Goal: Task Accomplishment & Management: Manage account settings

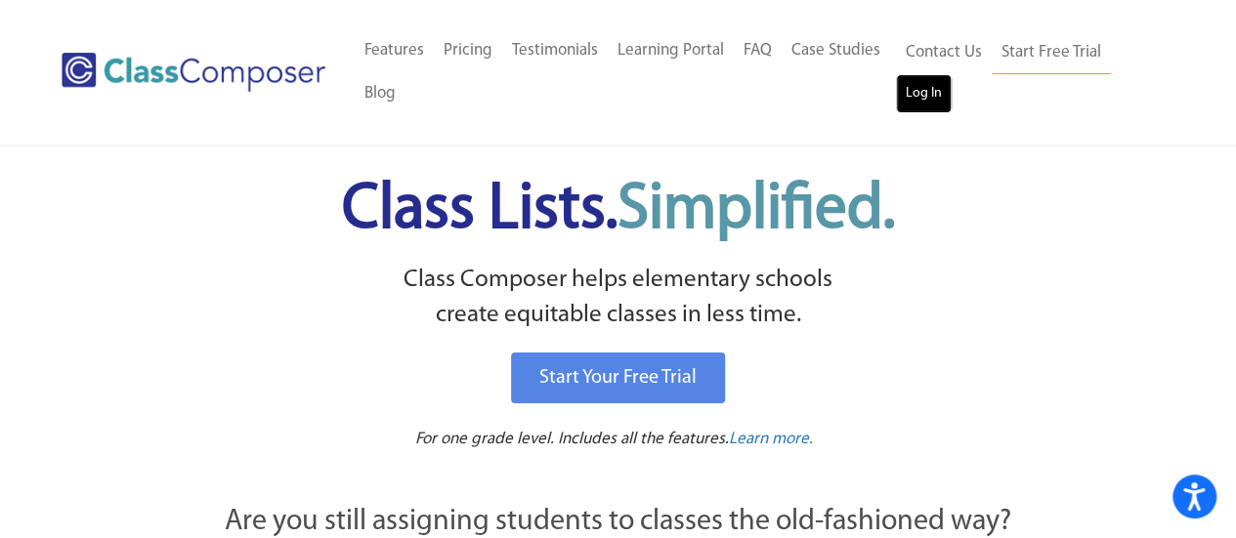
click at [925, 99] on link "Log In" at bounding box center [924, 93] width 56 height 39
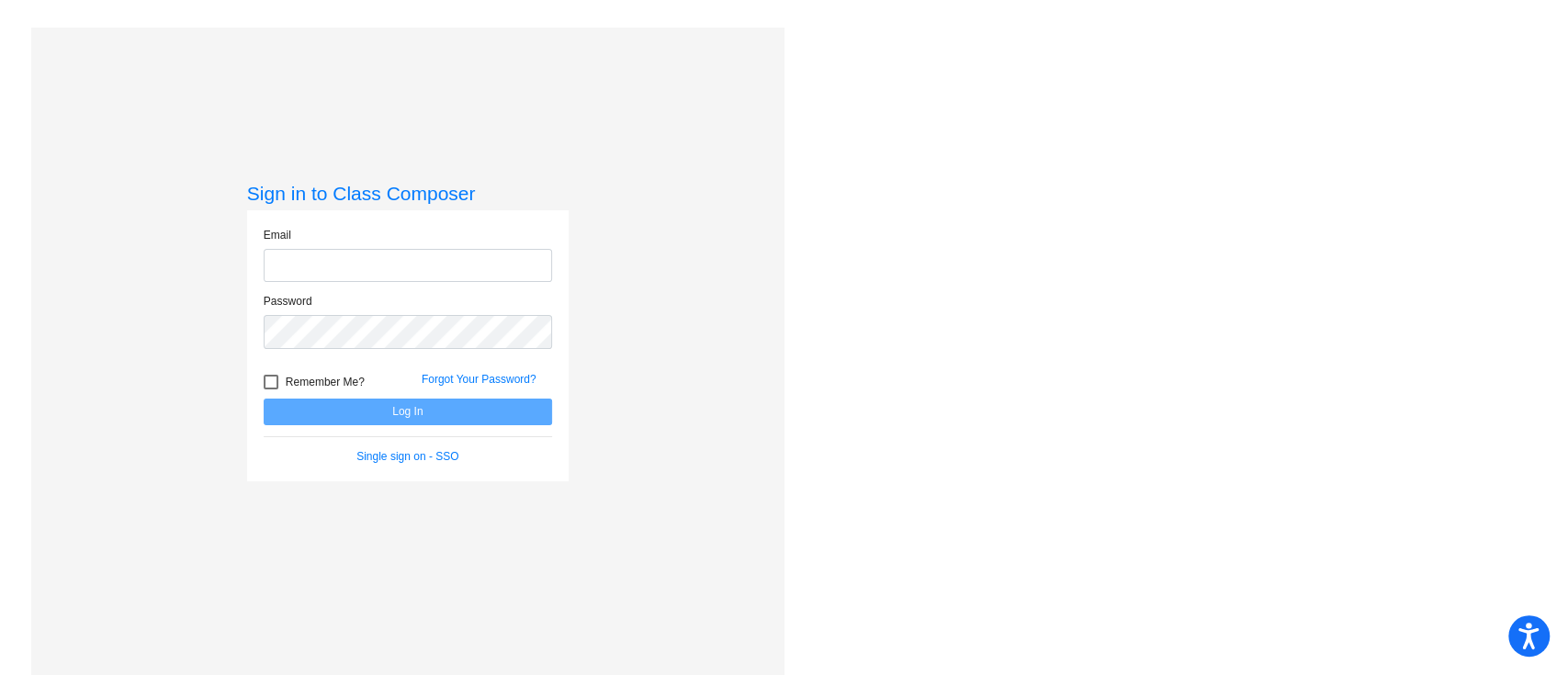
type input "hannah.korschgen@irsd.k12.de.us"
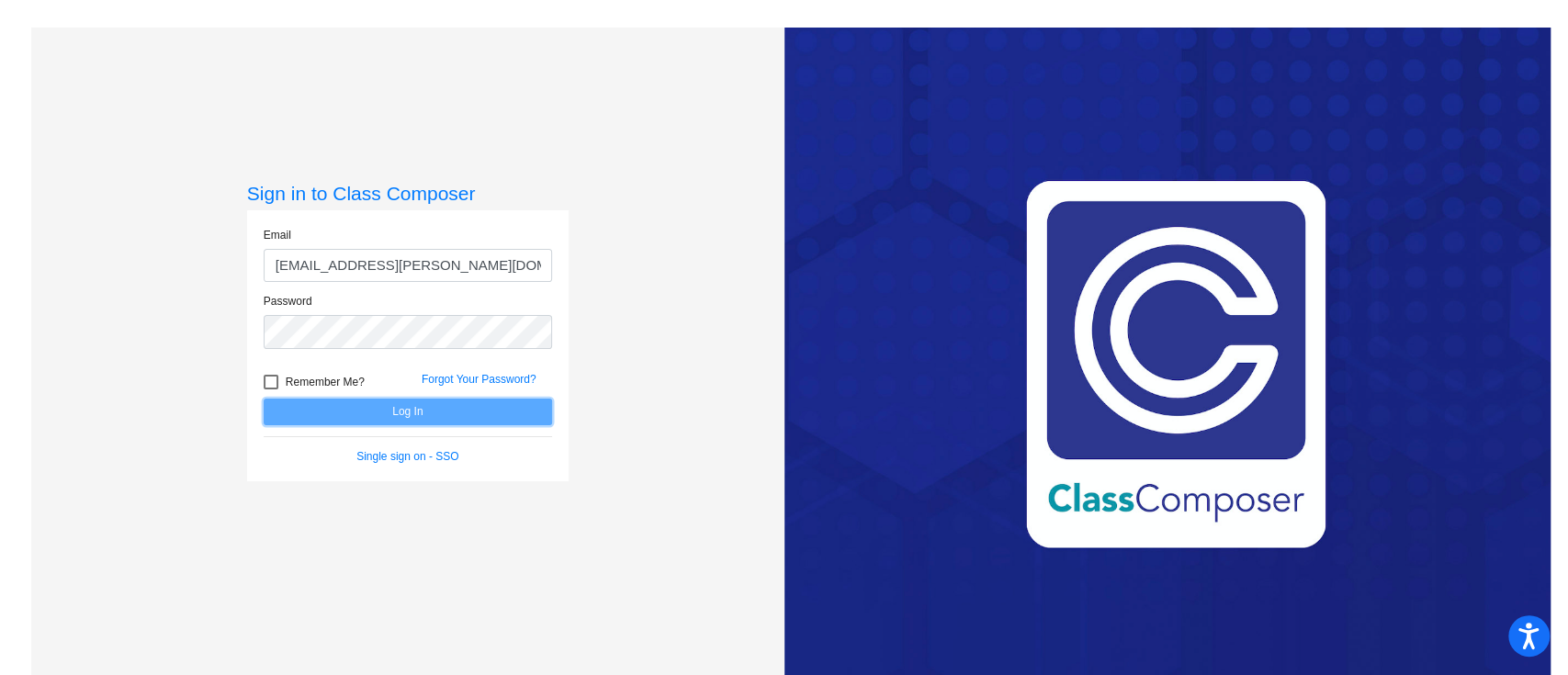
click at [481, 411] on button "Log In" at bounding box center [407, 412] width 289 height 26
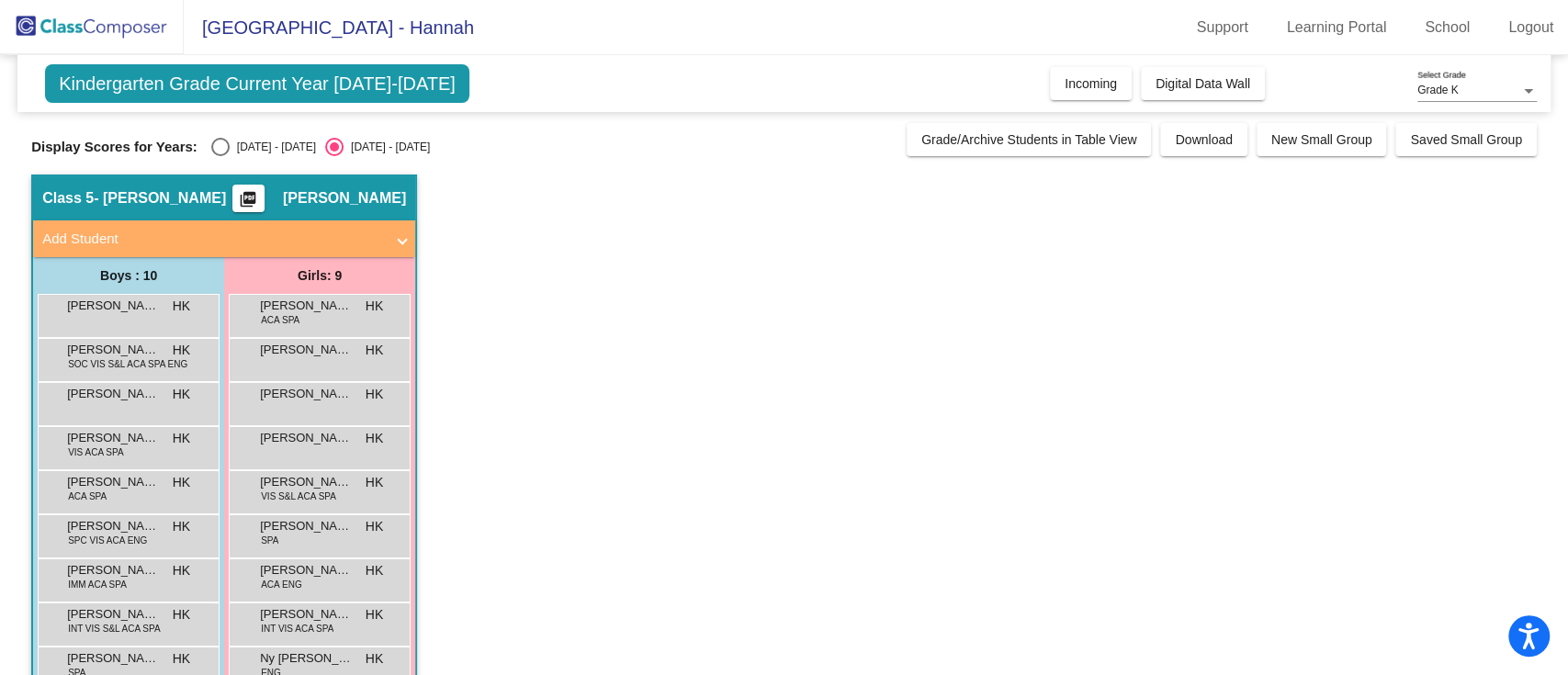
scroll to position [88, 0]
